Goal: Transaction & Acquisition: Purchase product/service

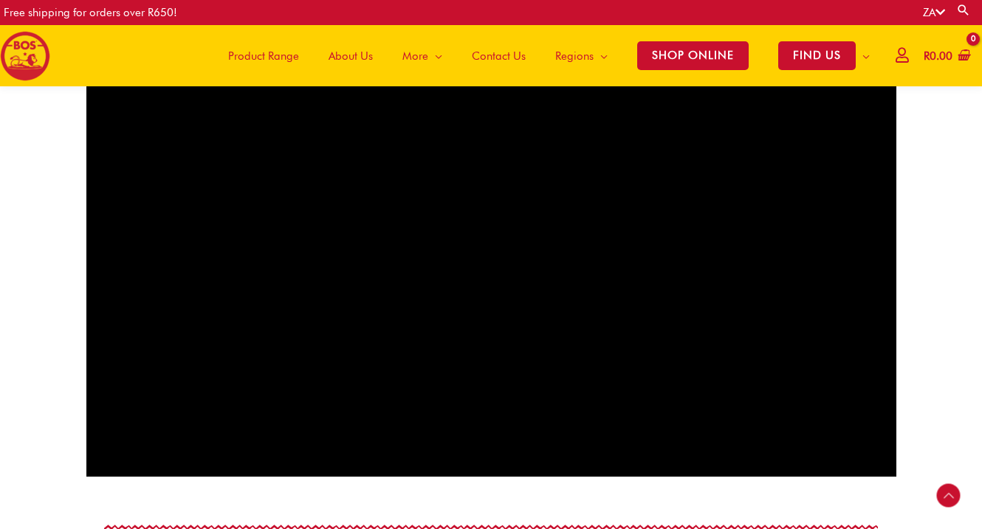
scroll to position [947, 0]
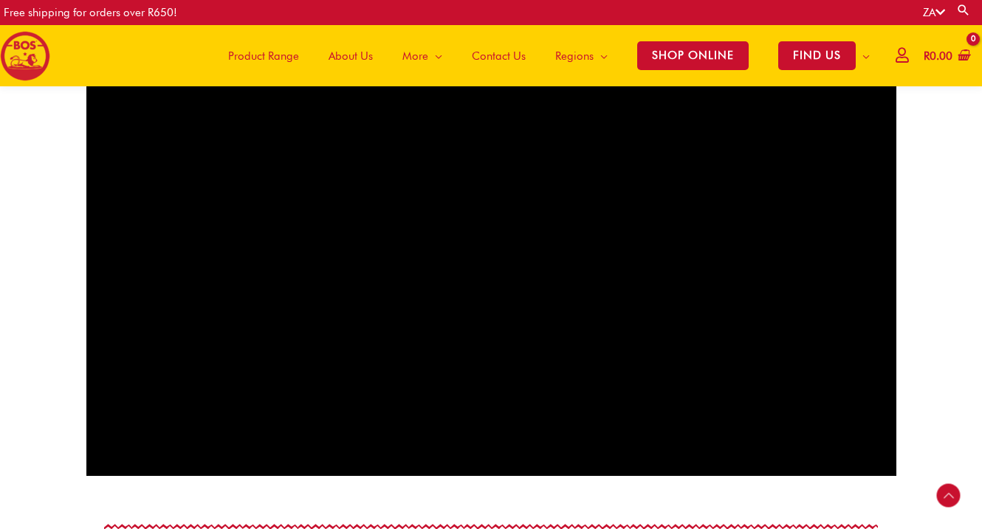
click at [281, 61] on span "Product Range" at bounding box center [263, 56] width 71 height 44
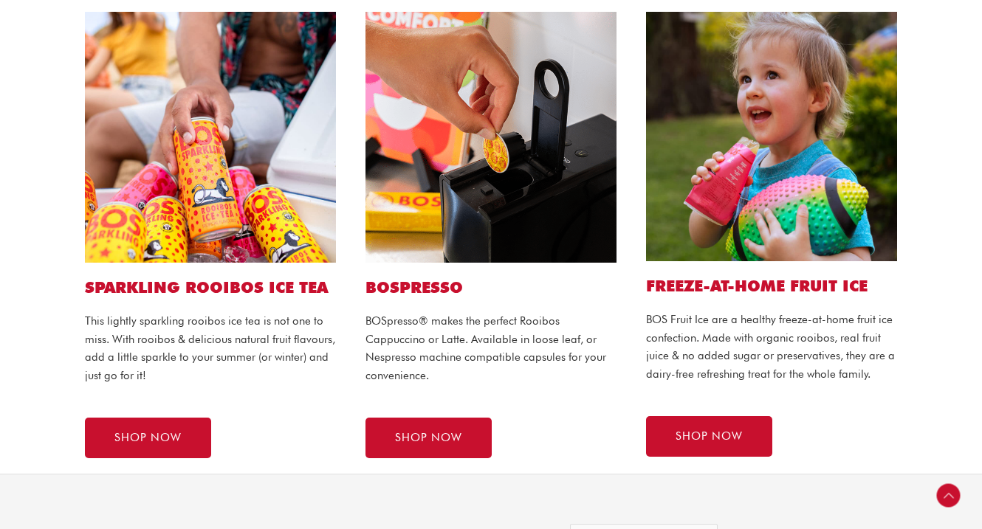
scroll to position [868, 0]
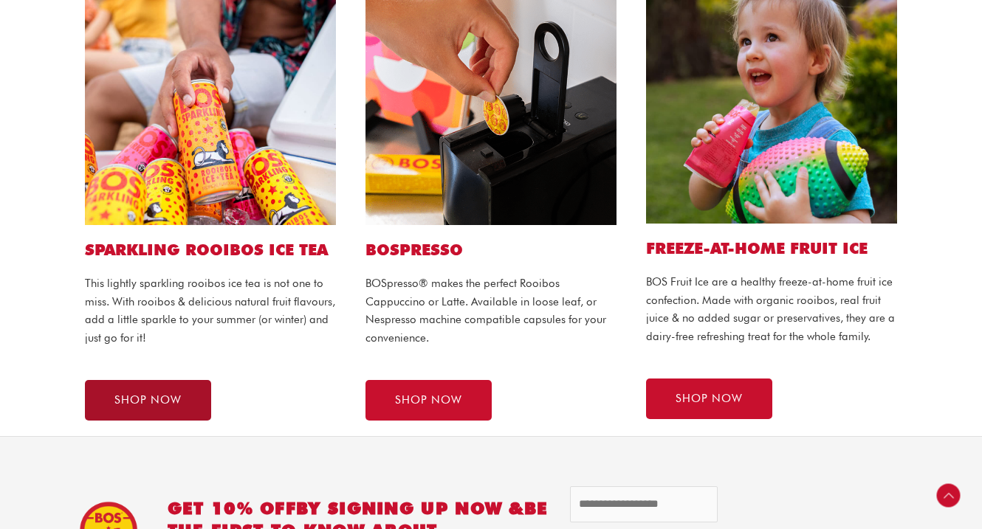
click at [139, 402] on span "SHOP NOW" at bounding box center [147, 400] width 67 height 11
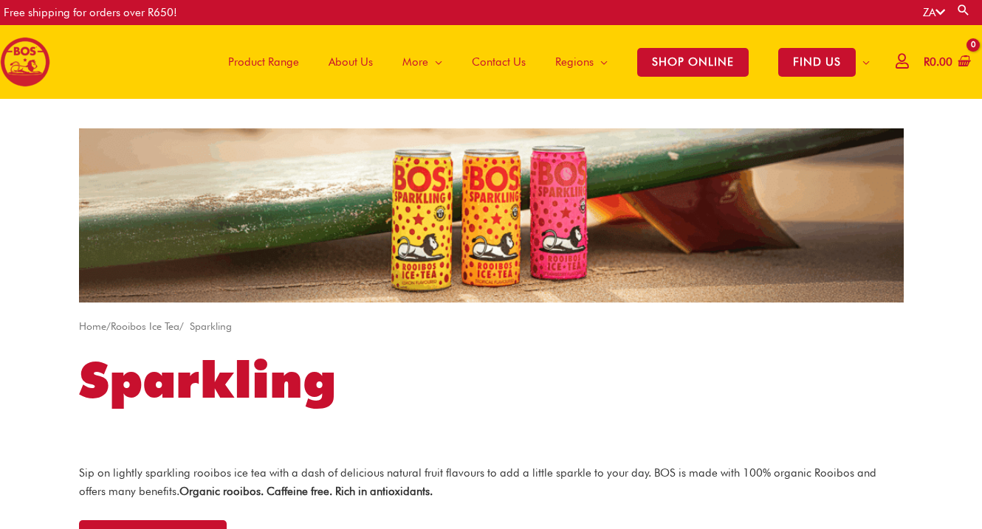
click at [257, 61] on span "Product Range" at bounding box center [263, 62] width 71 height 44
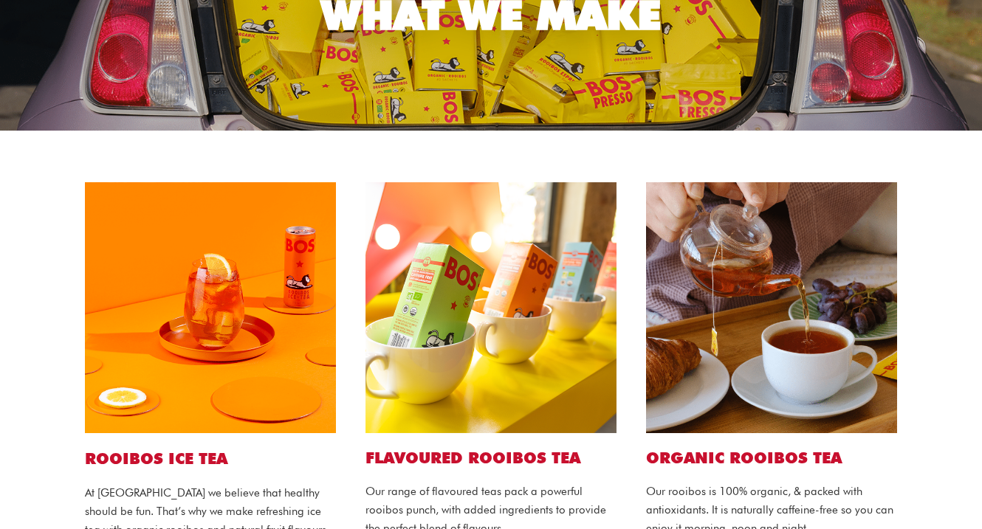
scroll to position [228, 0]
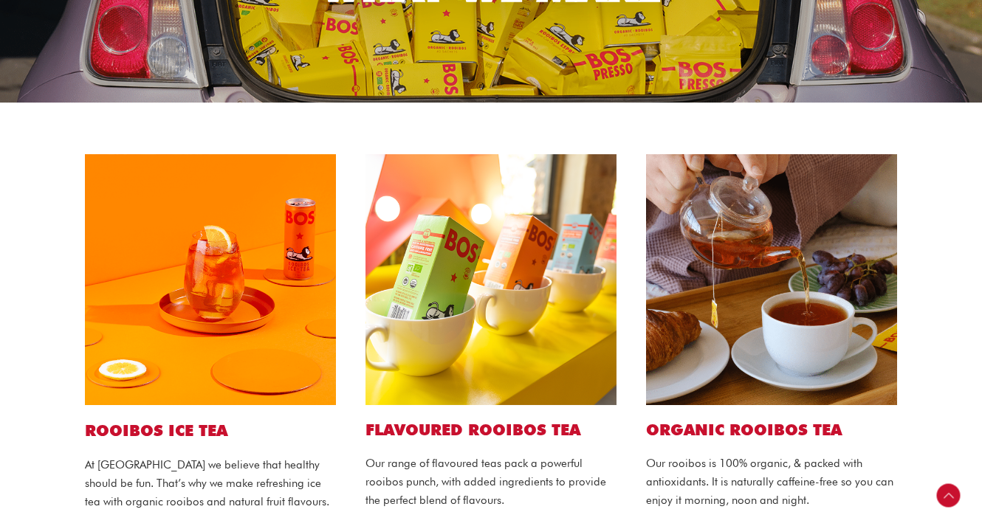
click at [451, 431] on h2 "Flavoured ROOIBOS TEA" at bounding box center [491, 430] width 251 height 20
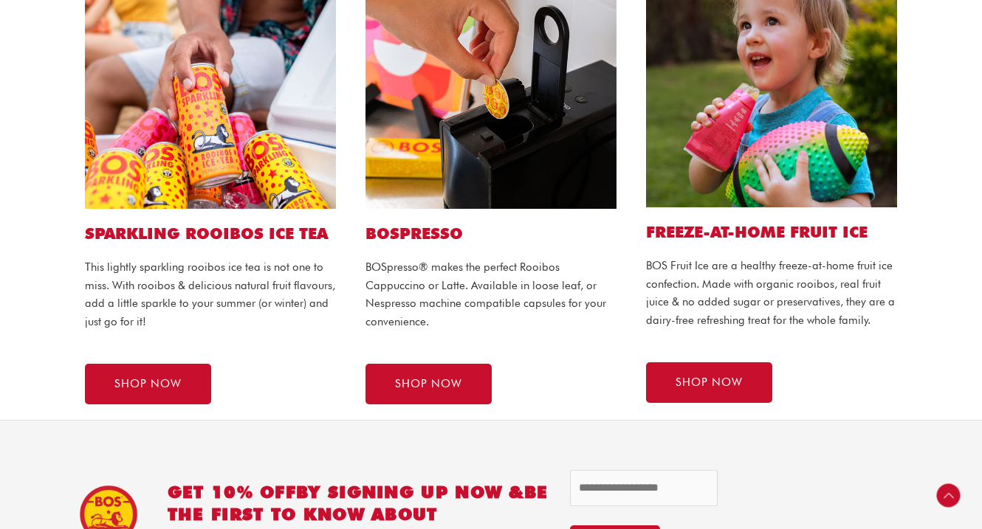
scroll to position [887, 0]
